Goal: Task Accomplishment & Management: Manage account settings

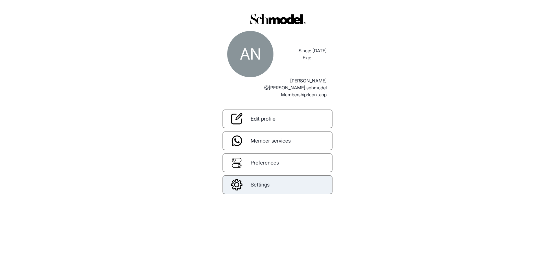
click at [269, 183] on span "Settings" at bounding box center [259, 185] width 19 height 8
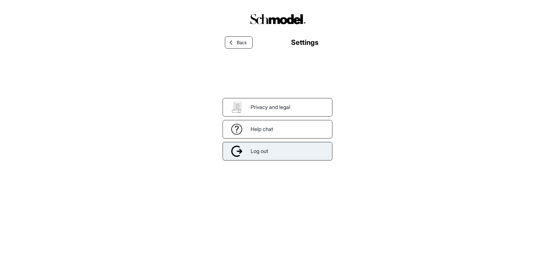
click at [273, 157] on div "Log out" at bounding box center [277, 151] width 110 height 18
